Goal: Task Accomplishment & Management: Use online tool/utility

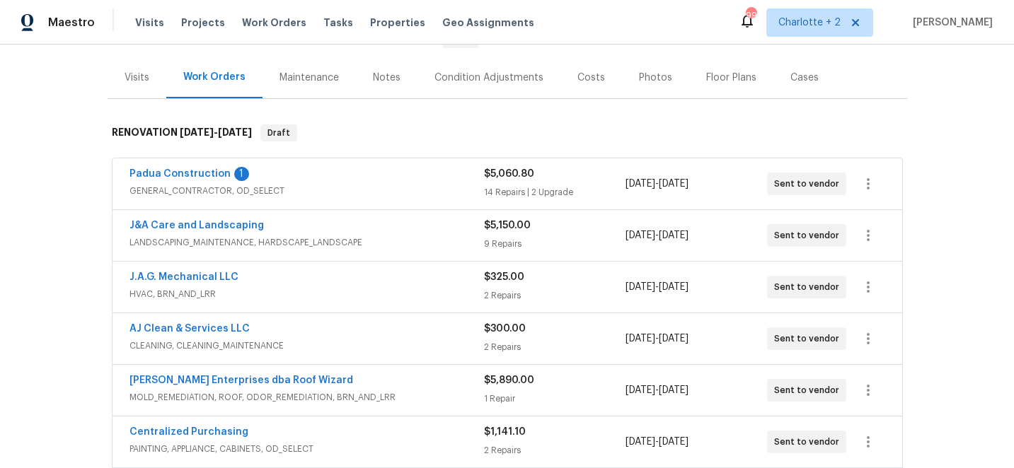
scroll to position [162, 0]
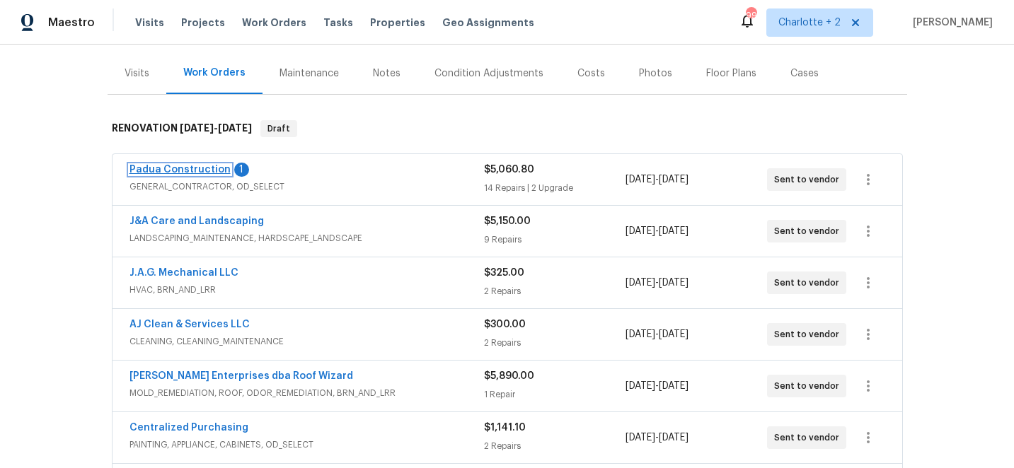
click at [192, 170] on link "Padua Construction" at bounding box center [179, 170] width 101 height 10
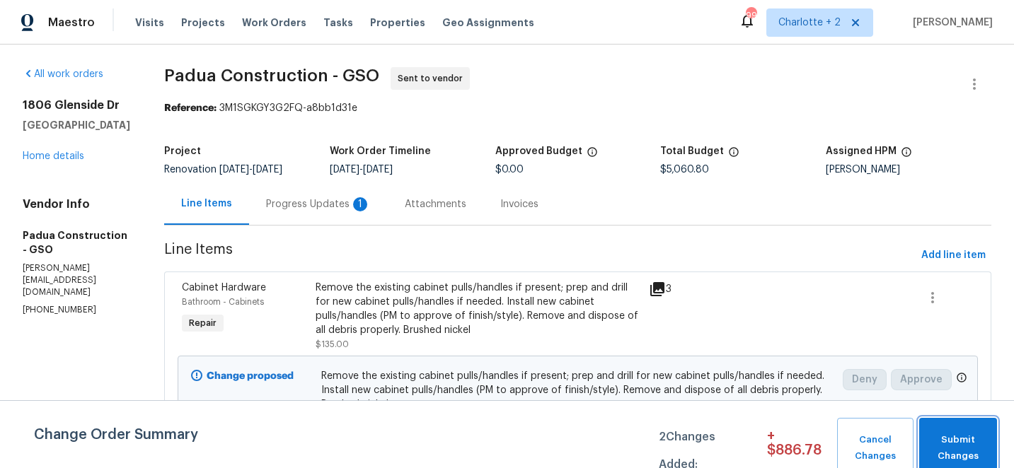
click at [963, 451] on span "Submit Changes" at bounding box center [958, 448] width 64 height 33
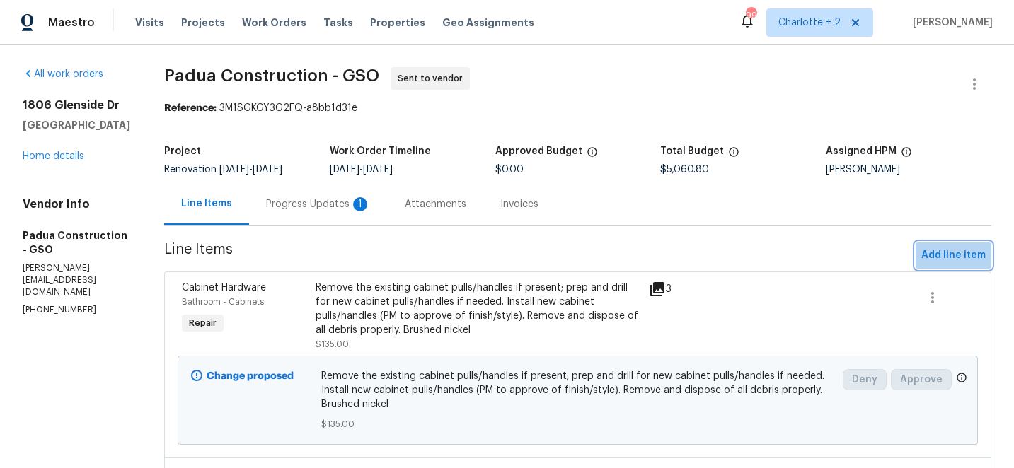
click at [967, 253] on span "Add line item" at bounding box center [953, 256] width 64 height 18
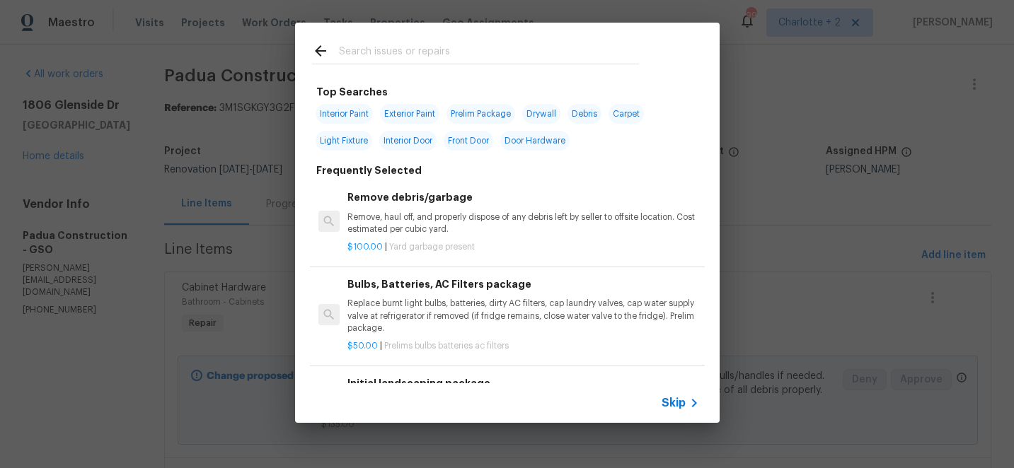
click at [405, 54] on input "text" at bounding box center [489, 52] width 300 height 21
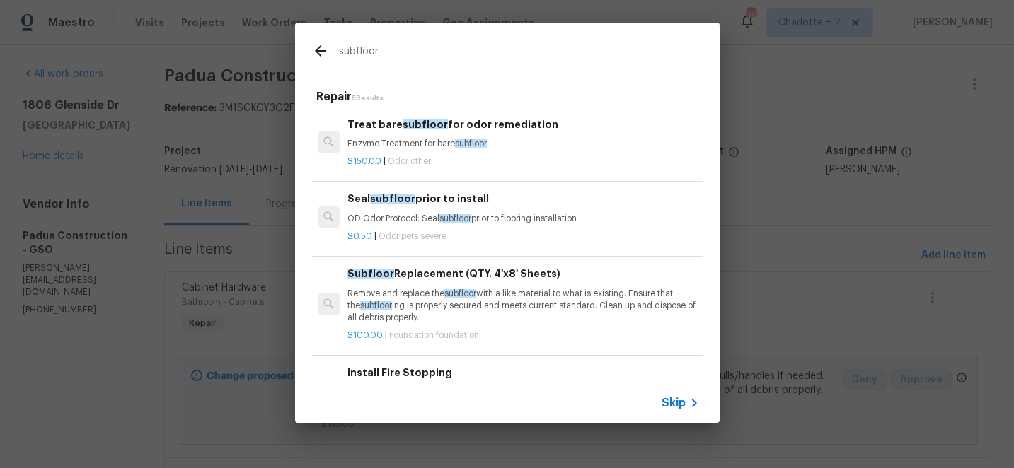
scroll to position [59, 0]
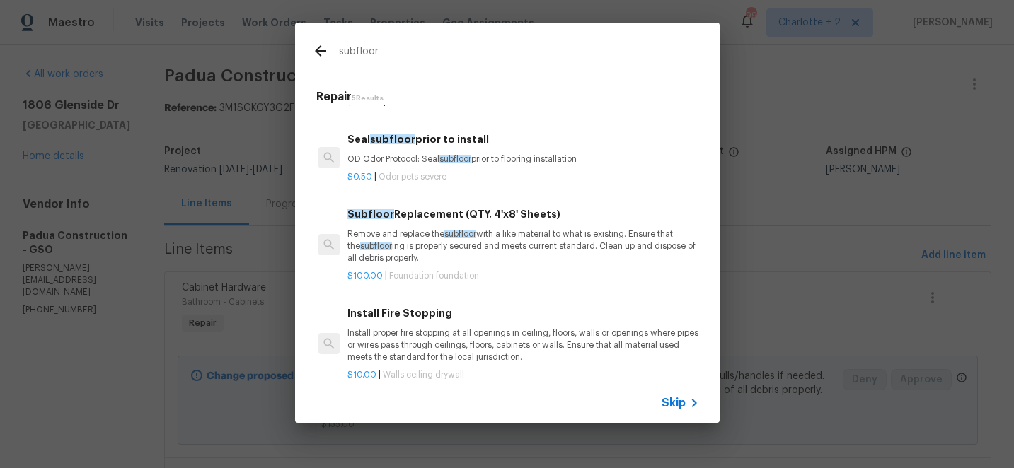
type input "subfloor"
click at [431, 231] on p "Remove and replace the subfloor with a like material to what is existing. Ensur…" at bounding box center [522, 246] width 351 height 36
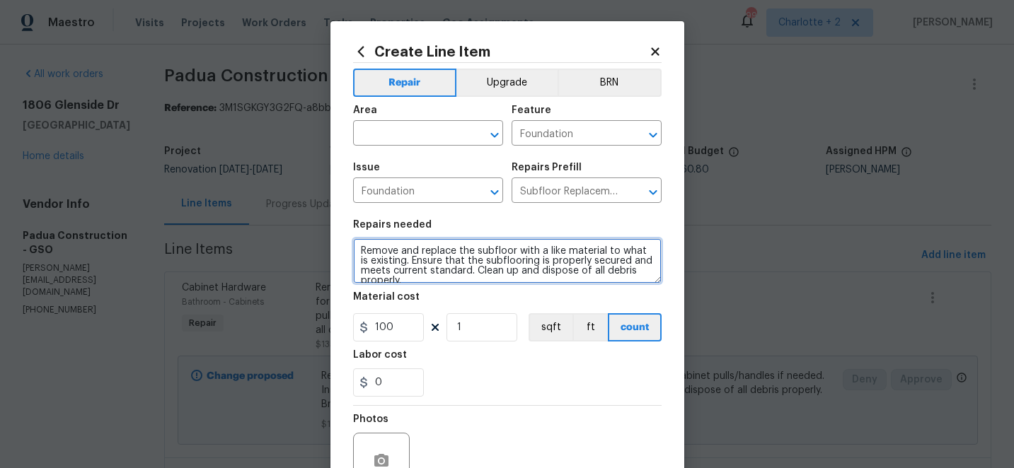
drag, startPoint x: 412, startPoint y: 278, endPoint x: 353, endPoint y: 251, distance: 64.6
click at [353, 251] on textarea "Remove and replace the subfloor with a like material to what is existing. Ensur…" at bounding box center [507, 260] width 308 height 45
click at [514, 267] on textarea "Subfloor feels uneven throughout. After flooring is demo'd, check for softness …" at bounding box center [507, 260] width 308 height 45
type textarea "Subfloor feels uneven throughout. After flooring is demo'd, check for softness …"
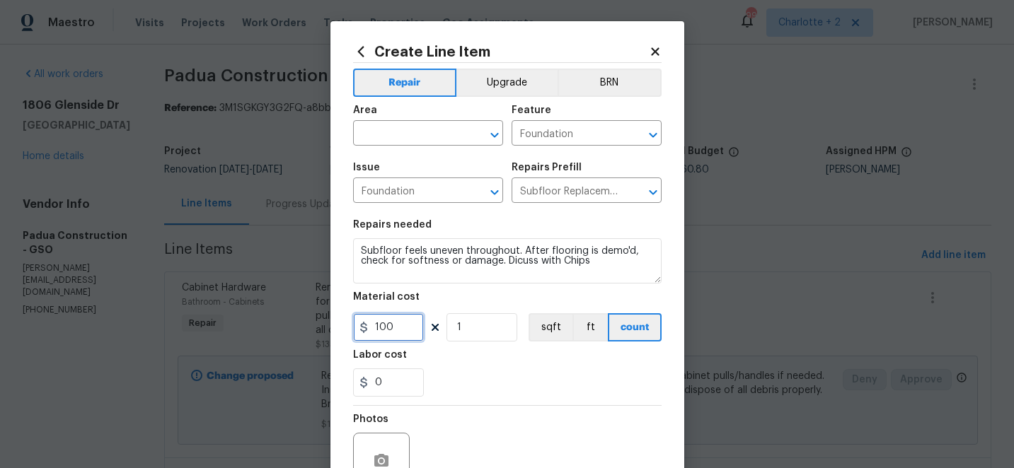
click at [398, 329] on input "100" at bounding box center [388, 327] width 71 height 28
type input "75"
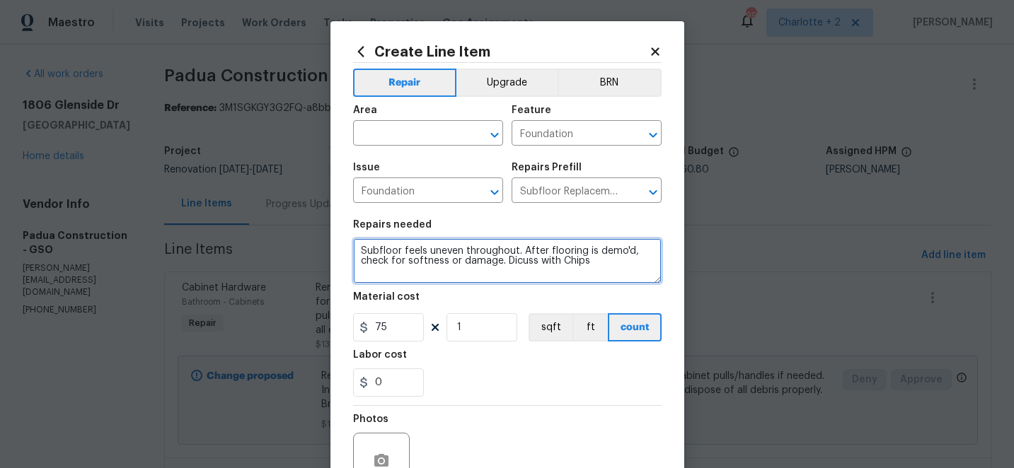
click at [513, 262] on textarea "Subfloor feels uneven throughout. After flooring is demo'd, check for softness …" at bounding box center [507, 260] width 308 height 45
click at [538, 263] on textarea "Subfloor feels uneven throughout. After flooring is demo'd, check for softness …" at bounding box center [507, 260] width 308 height 45
type textarea "Subfloor feels uneven throughout. After flooring is demo'd, check for softness …"
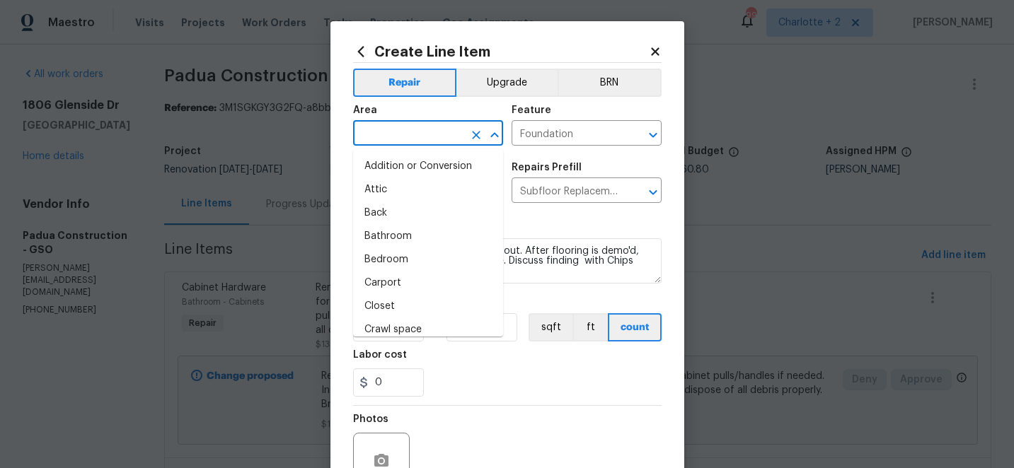
click at [398, 137] on input "text" at bounding box center [408, 135] width 110 height 22
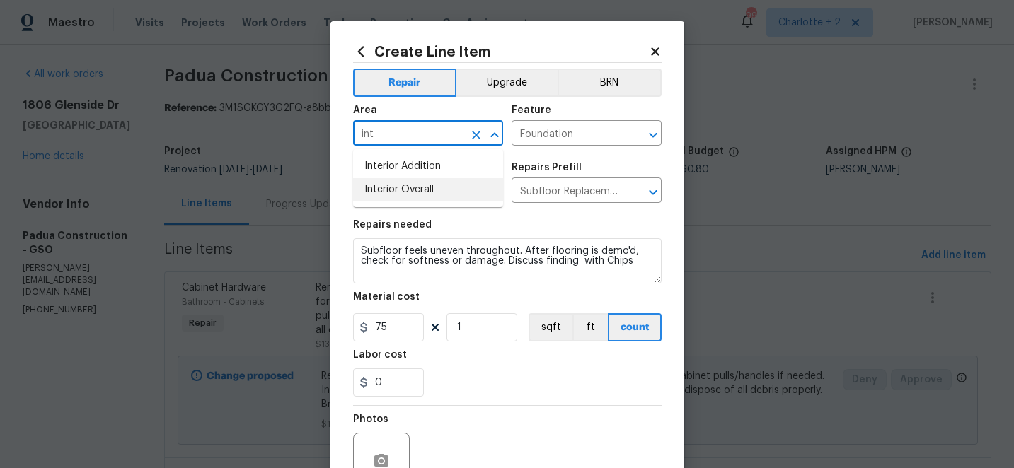
click at [393, 193] on li "Interior Overall" at bounding box center [428, 189] width 150 height 23
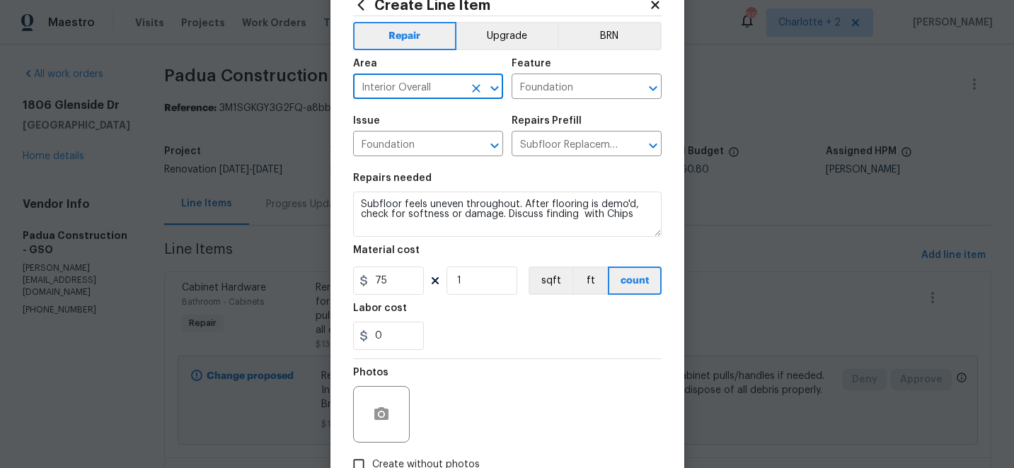
scroll to position [141, 0]
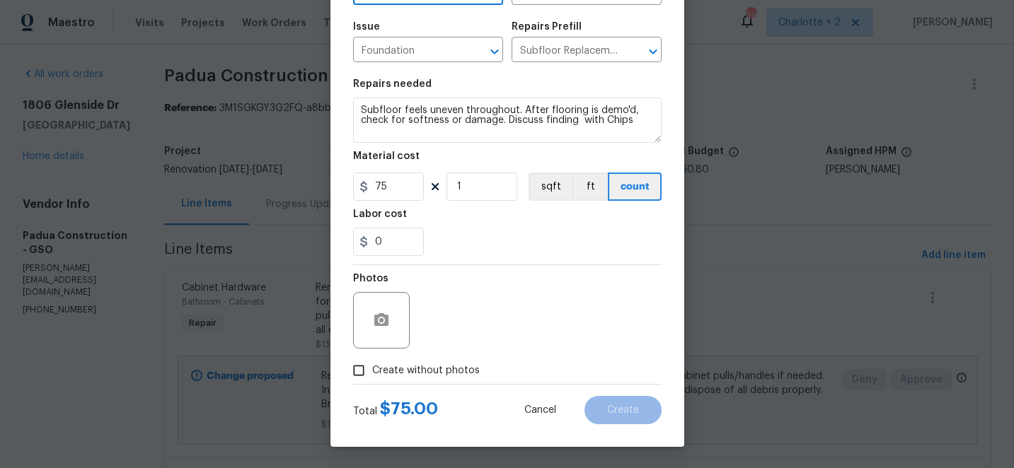
type input "Interior Overall"
click at [361, 371] on input "Create without photos" at bounding box center [358, 370] width 27 height 27
checkbox input "true"
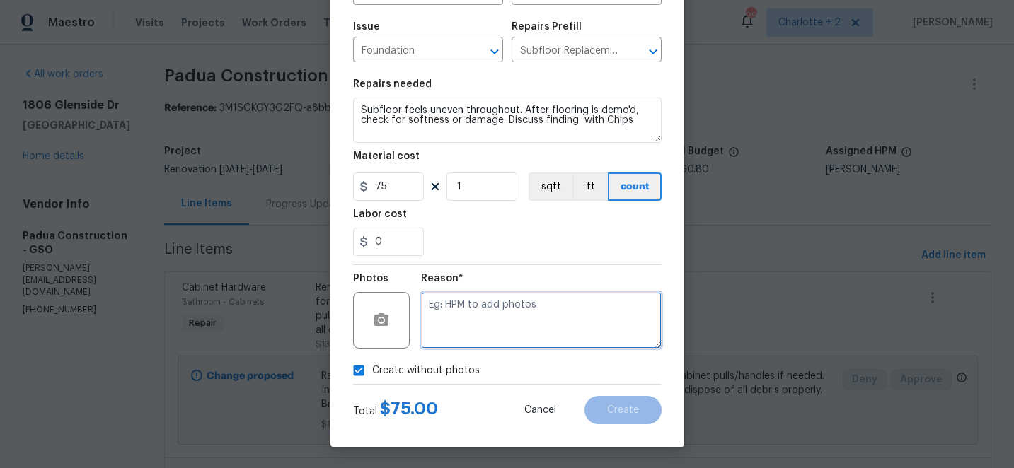
click at [476, 322] on textarea at bounding box center [541, 320] width 241 height 57
type textarea "edit"
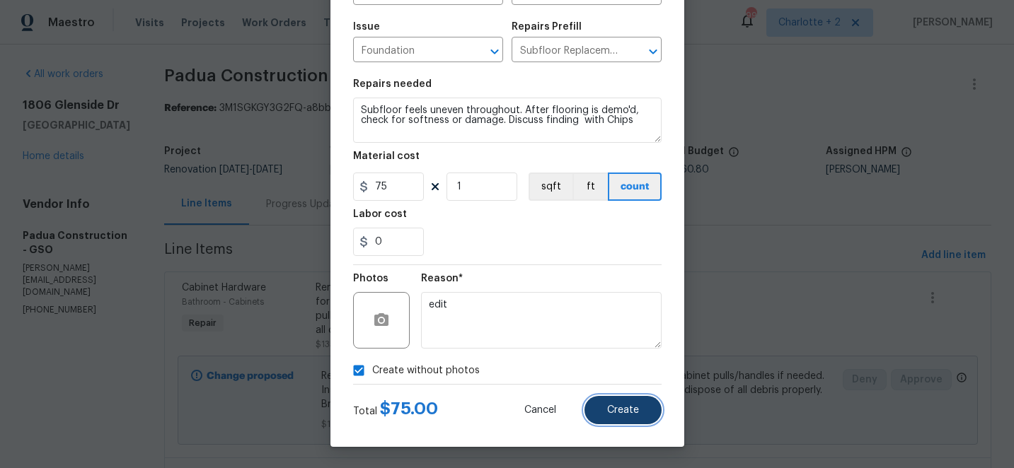
click at [632, 417] on button "Create" at bounding box center [622, 410] width 77 height 28
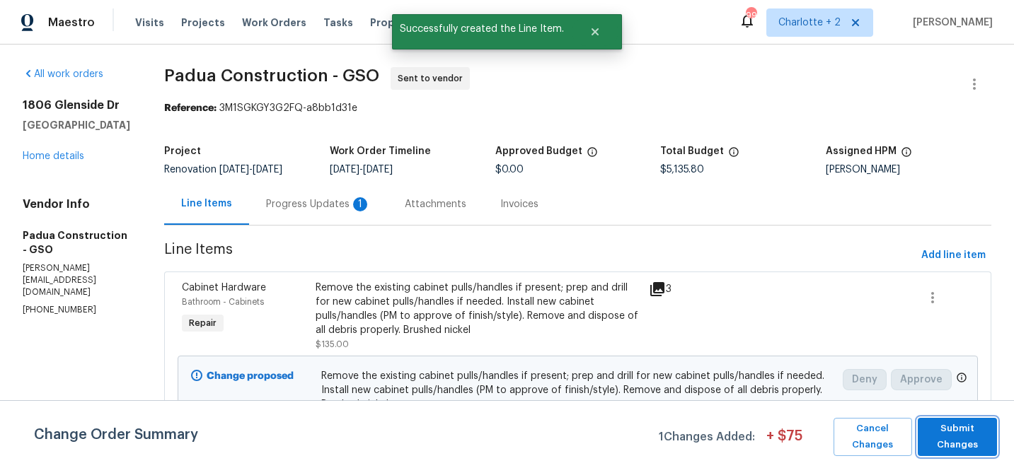
click at [966, 438] on span "Submit Changes" at bounding box center [957, 437] width 65 height 33
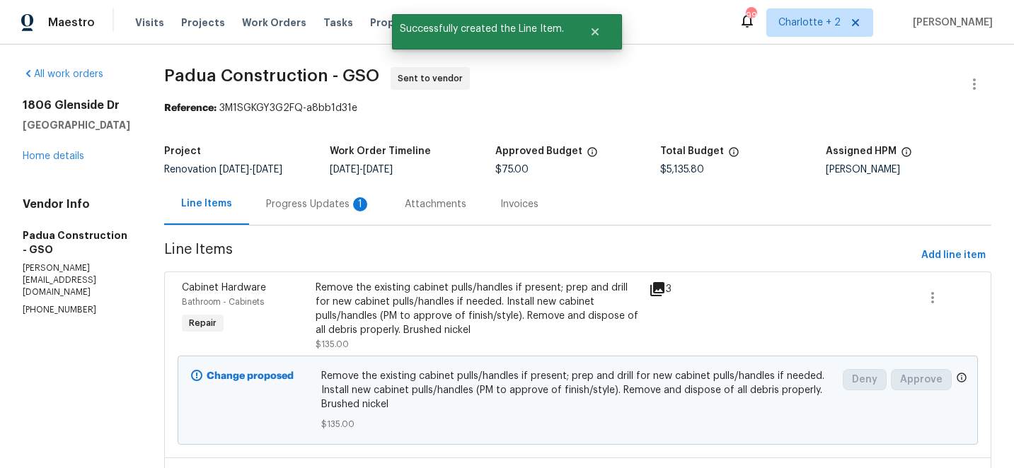
click at [292, 195] on div "Progress Updates 1" at bounding box center [318, 204] width 139 height 42
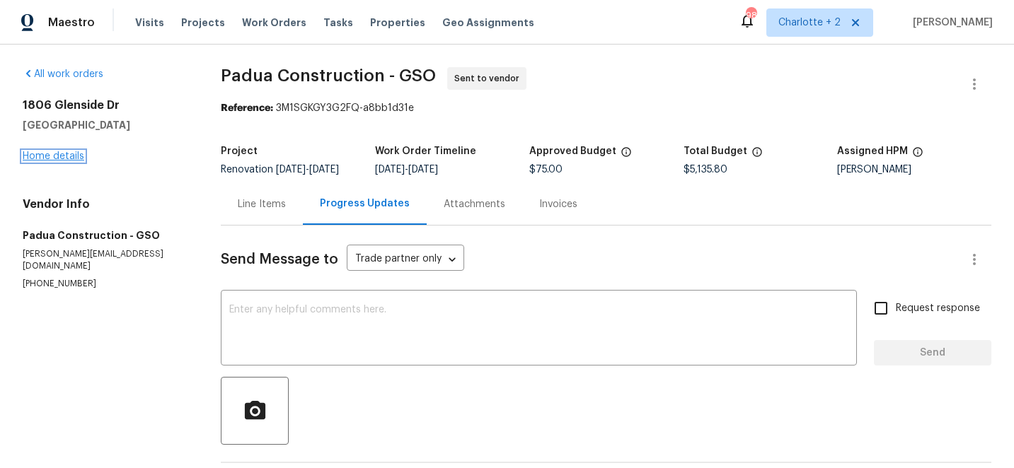
click at [59, 153] on link "Home details" at bounding box center [54, 156] width 62 height 10
